Goal: Task Accomplishment & Management: Use online tool/utility

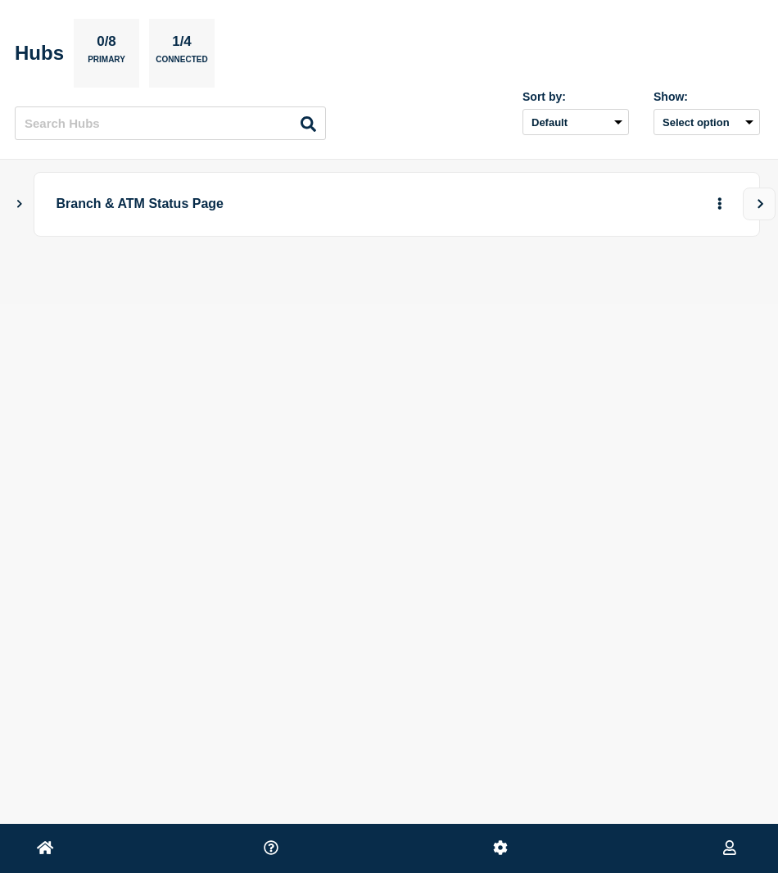
click at [22, 206] on icon "Show Connected Hubs" at bounding box center [19, 203] width 11 height 8
click at [694, 294] on button "button" at bounding box center [693, 285] width 27 height 25
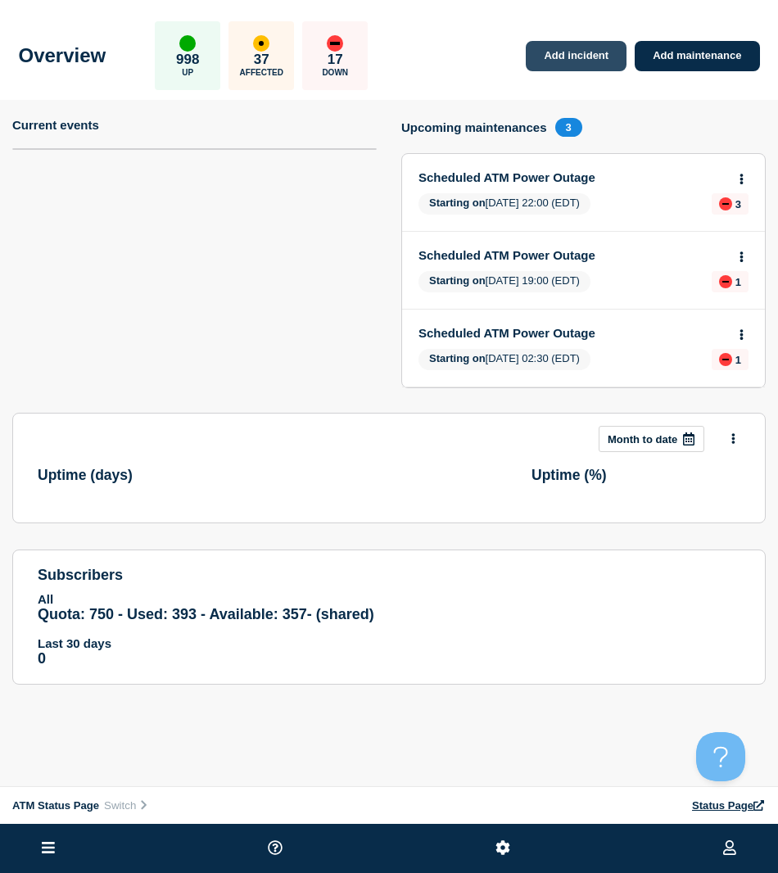
click at [580, 59] on link "Add incident" at bounding box center [576, 56] width 101 height 30
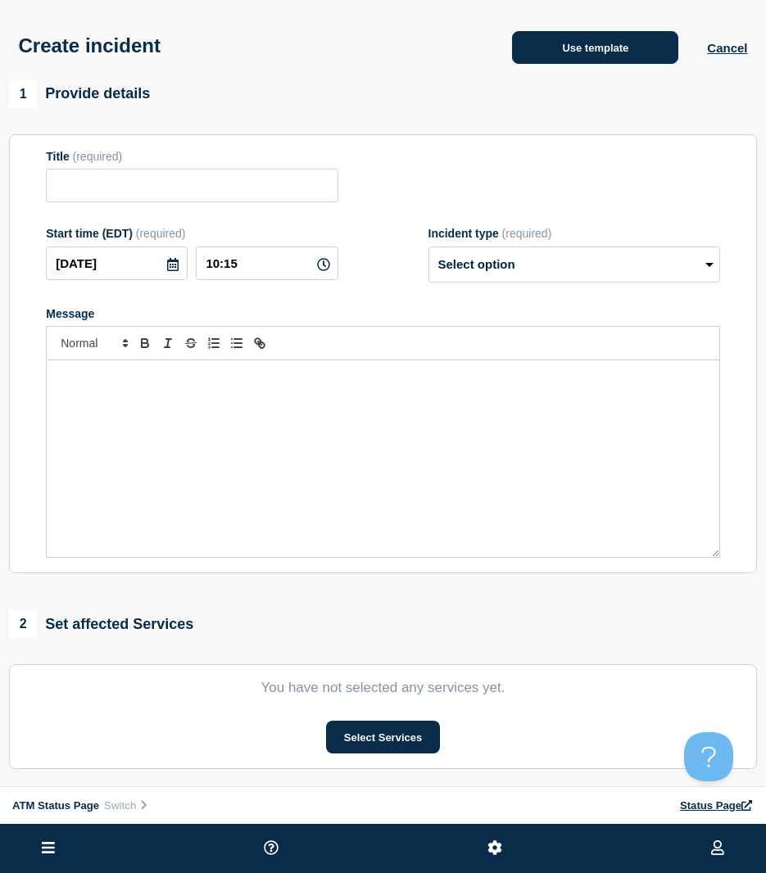
click at [550, 56] on button "Use template" at bounding box center [595, 47] width 166 height 33
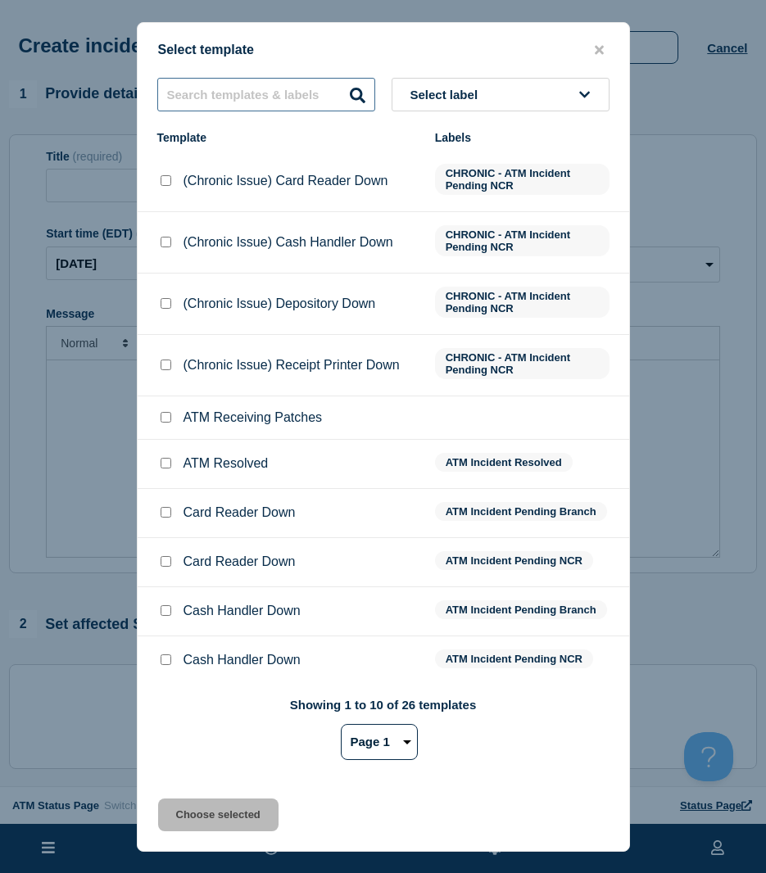
click at [232, 88] on input "text" at bounding box center [266, 95] width 218 height 34
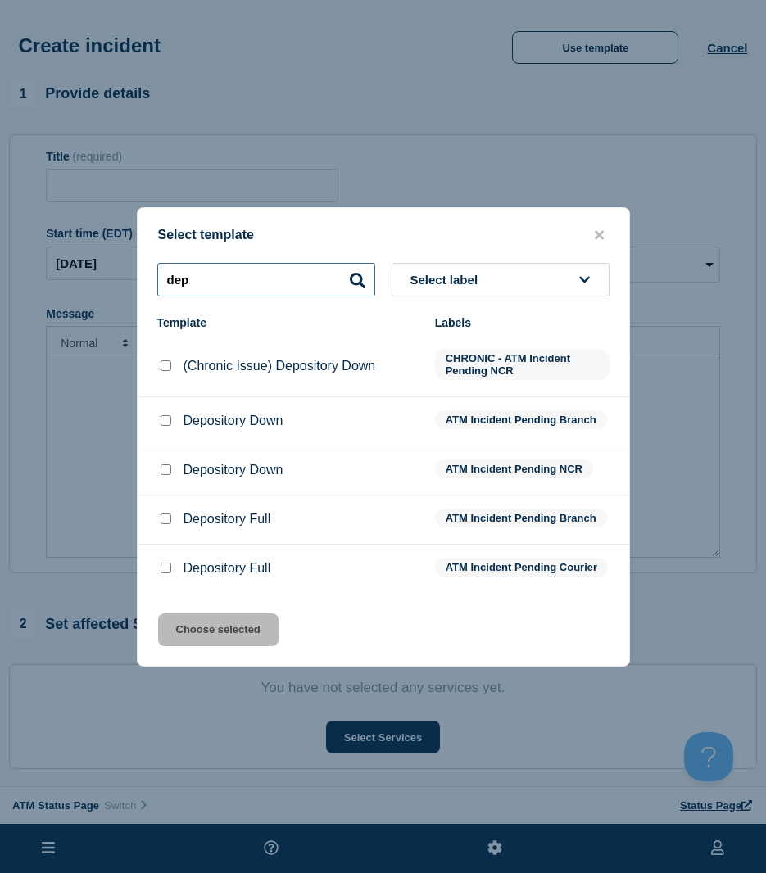
type input "dep"
click at [165, 415] on input "Depository Down checkbox" at bounding box center [166, 420] width 11 height 11
checkbox input "true"
click at [192, 629] on button "Choose selected" at bounding box center [218, 629] width 120 height 33
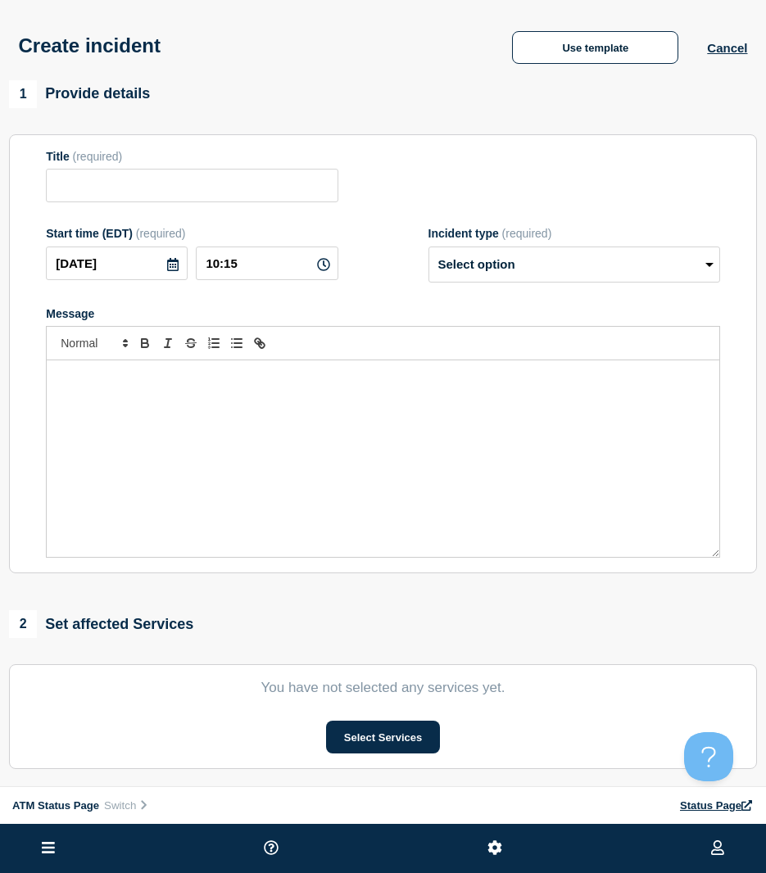
type input "Depository Down"
select select "identified"
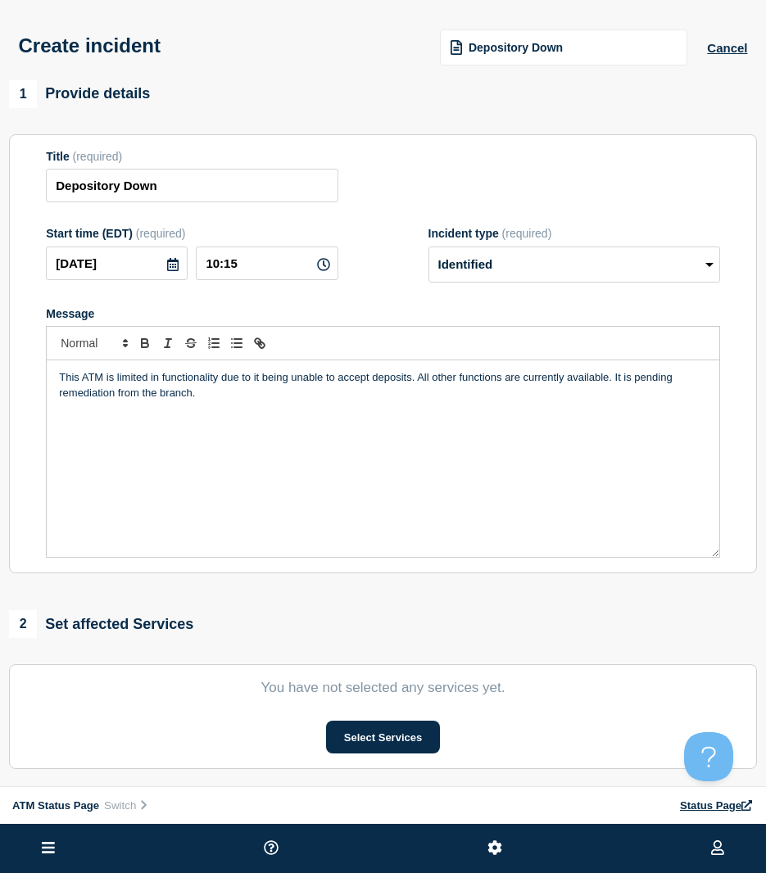
click at [416, 721] on section "You have not selected any services yet. Select Services" at bounding box center [383, 716] width 748 height 105
click at [411, 723] on section "You have not selected any services yet. Select Services" at bounding box center [383, 716] width 748 height 105
click at [358, 722] on section "You have not selected any services yet. Select Services" at bounding box center [383, 716] width 748 height 105
click at [357, 731] on button "Select Services" at bounding box center [383, 737] width 114 height 33
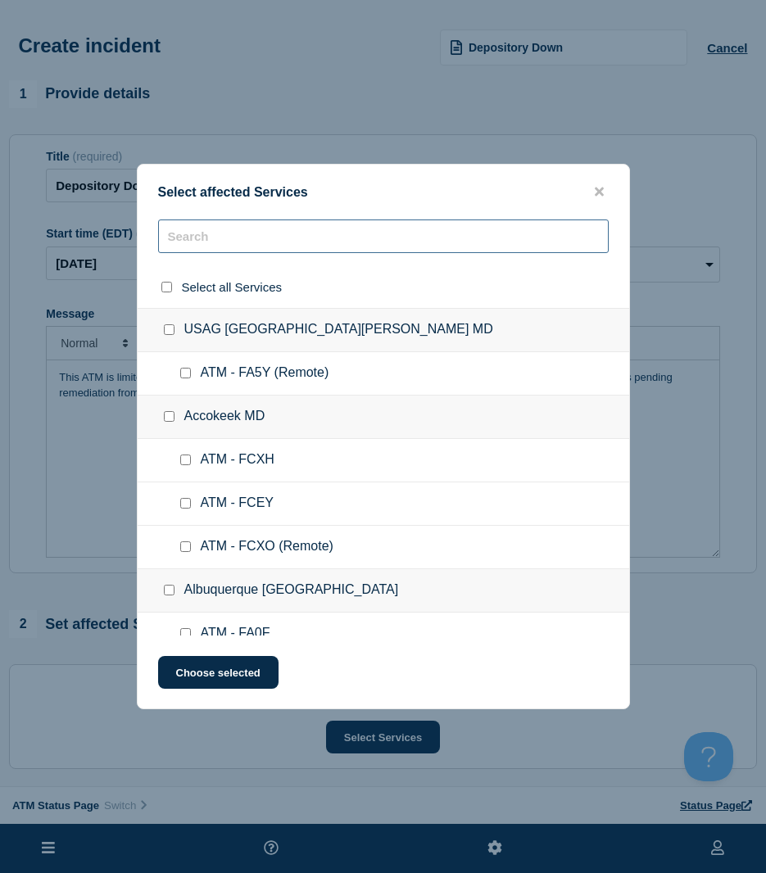
click at [242, 242] on input "text" at bounding box center [383, 236] width 450 height 34
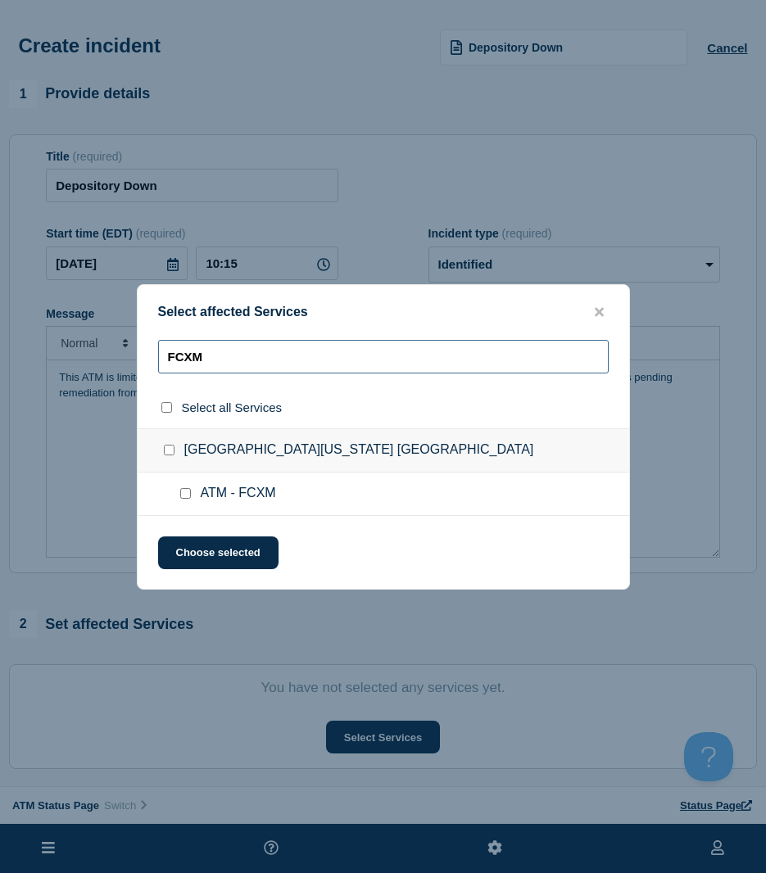
type input "FCXM"
click at [189, 490] on input "ATM - FCXM checkbox" at bounding box center [185, 493] width 11 height 11
checkbox input "true"
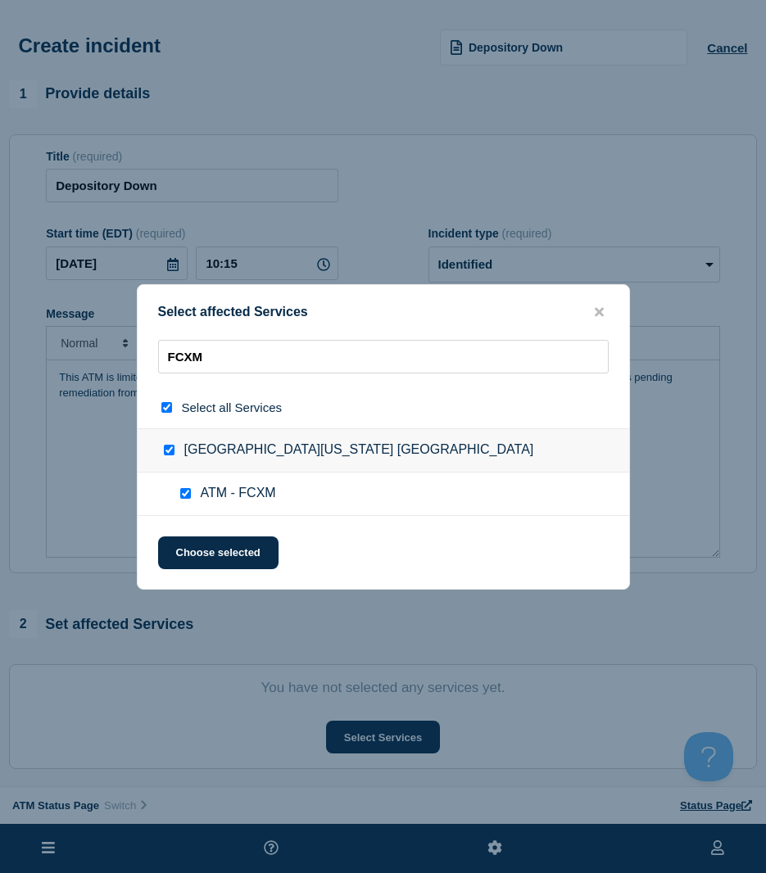
click at [186, 560] on button "Choose selected" at bounding box center [218, 552] width 120 height 33
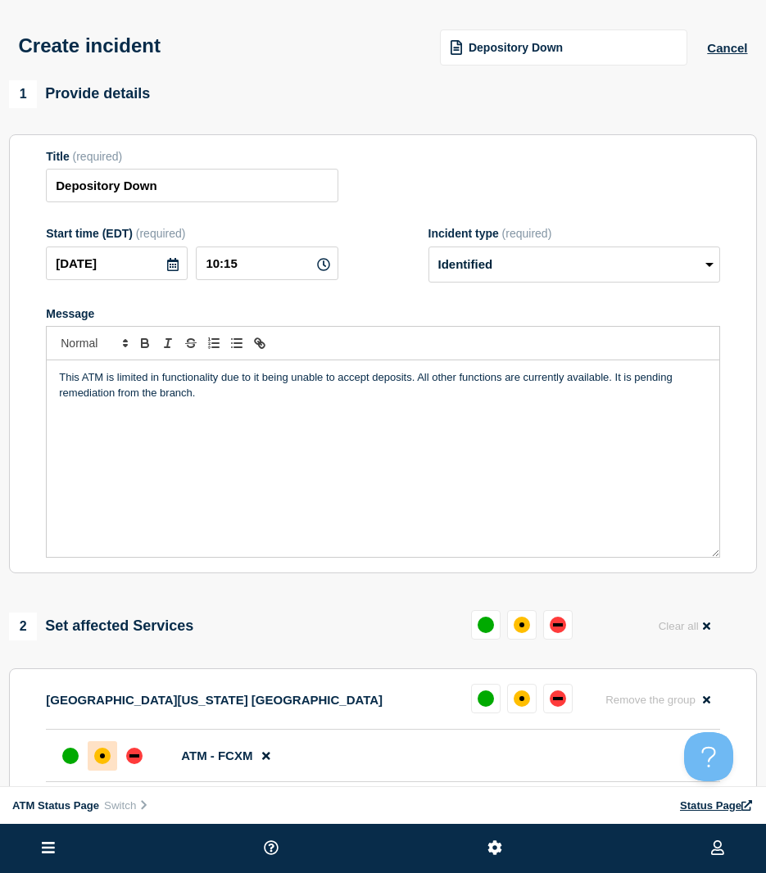
click at [102, 758] on div "affected" at bounding box center [102, 755] width 5 height 5
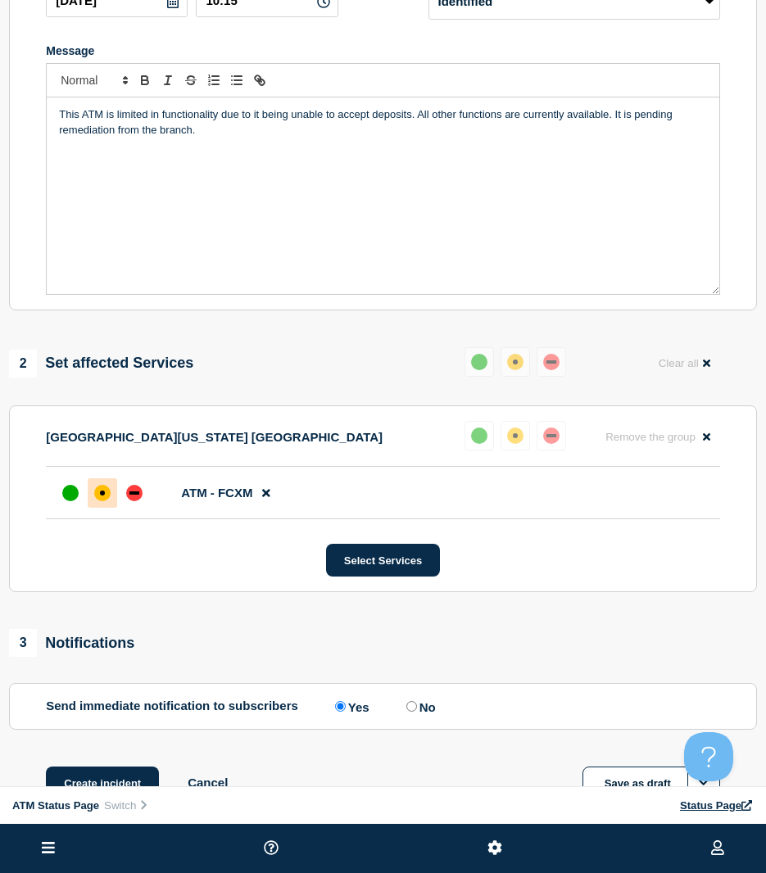
scroll to position [276, 0]
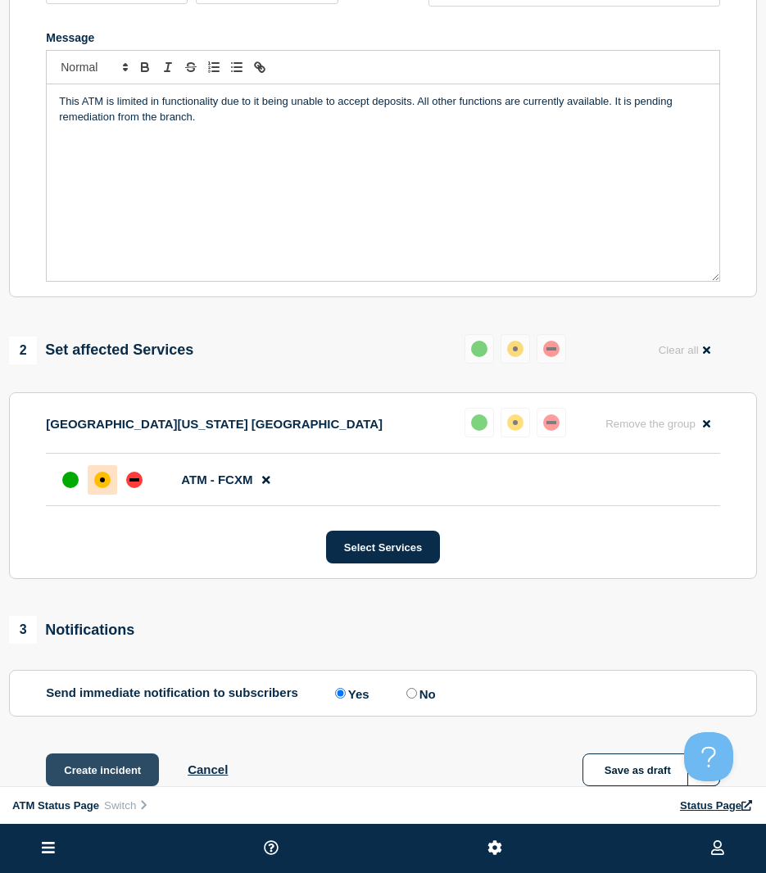
click at [104, 765] on button "Create incident" at bounding box center [102, 769] width 113 height 33
